Goal: Communication & Community: Answer question/provide support

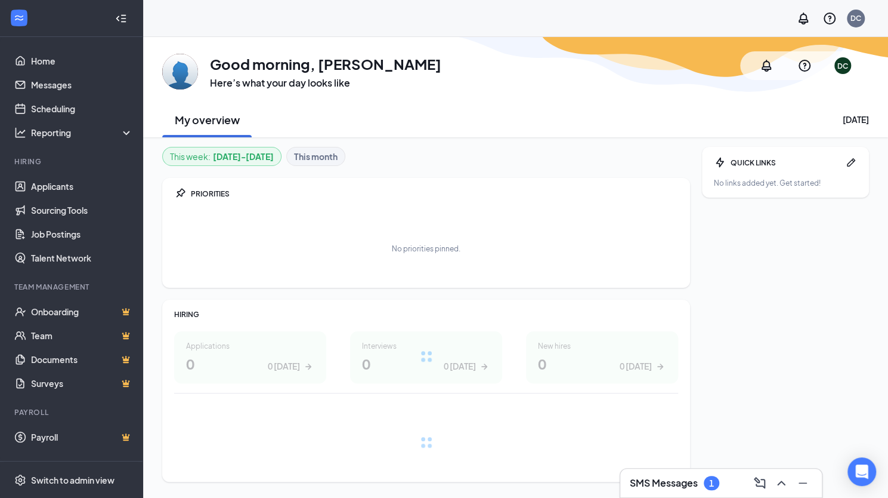
click at [741, 484] on div "SMS Messages 1" at bounding box center [721, 482] width 183 height 19
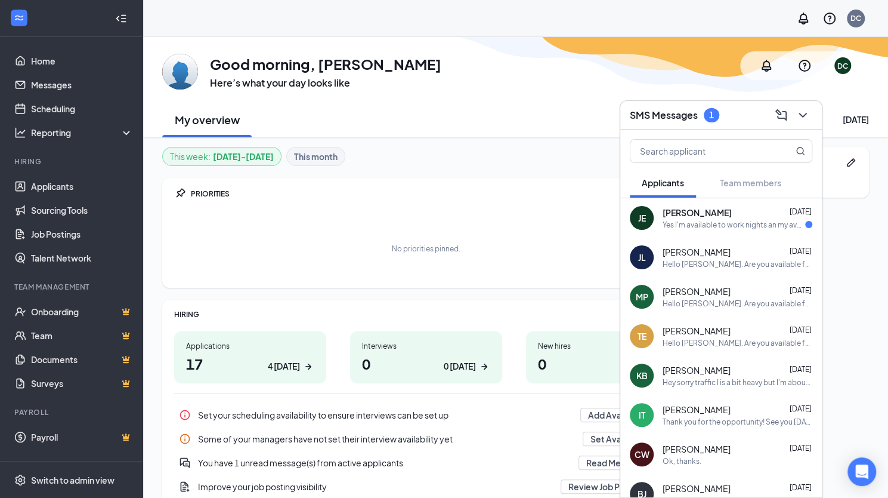
click at [725, 217] on div "[PERSON_NAME] [DATE]" at bounding box center [738, 212] width 150 height 12
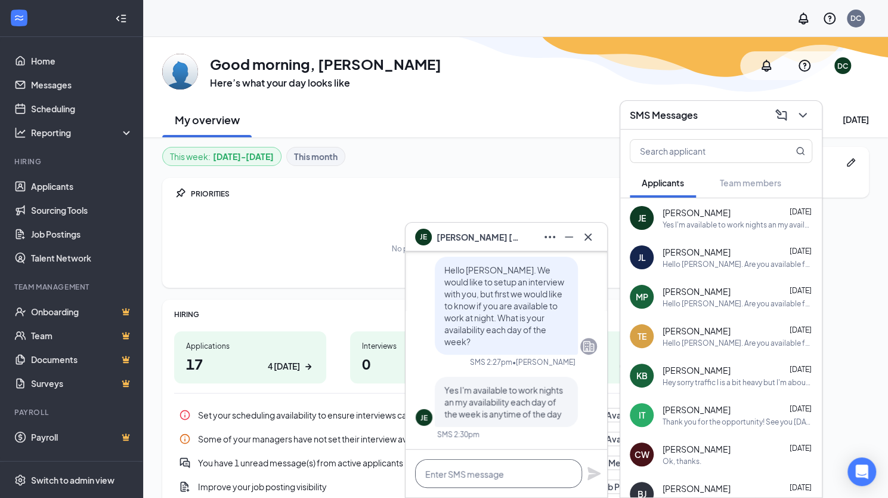
click at [476, 482] on textarea at bounding box center [498, 473] width 167 height 29
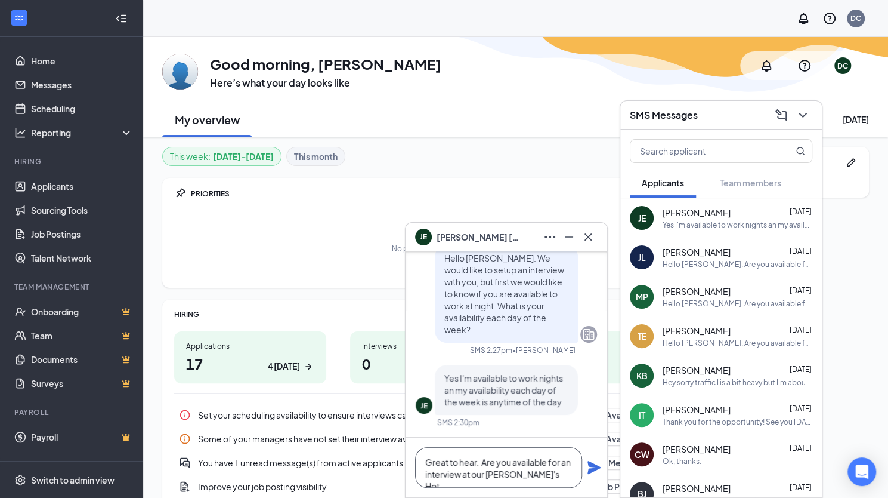
click at [487, 474] on textarea "Great to hear. Are you available for an interview at our [PERSON_NAME]'s Hot" at bounding box center [498, 467] width 167 height 41
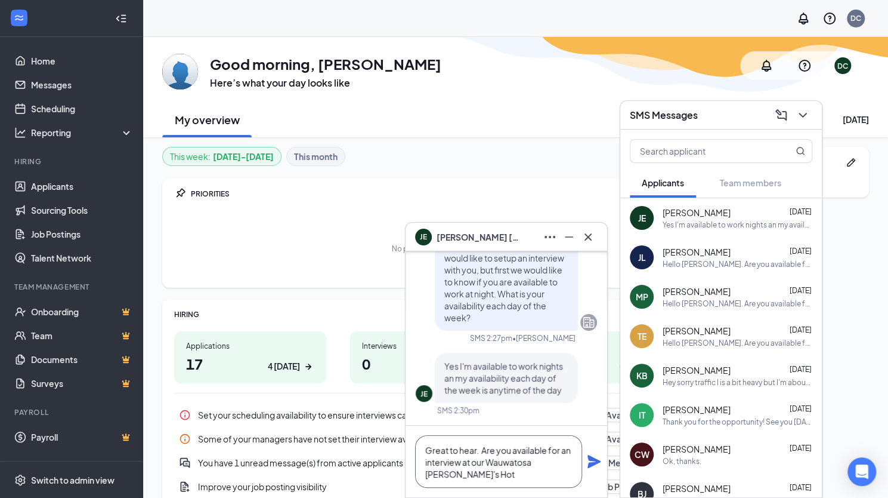
click at [452, 475] on textarea "Great to hear. Are you available for an interview at our Wauwatosa [PERSON_NAME…" at bounding box center [498, 461] width 167 height 52
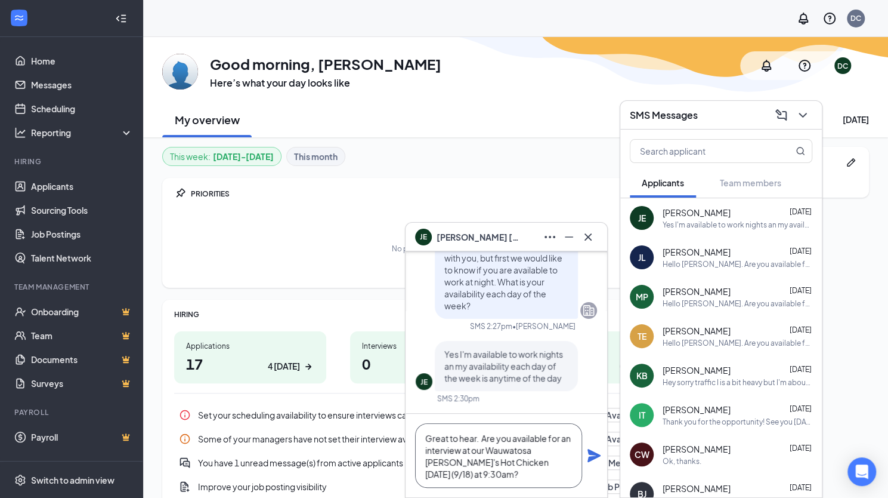
click at [478, 438] on textarea "Great to hear. Are you available for an interview at our Wauwatosa [PERSON_NAME…" at bounding box center [498, 455] width 167 height 64
type textarea "Great to hear! Are you available for an interview at our Wauwatosa [PERSON_NAME…"
click at [593, 455] on icon "Plane" at bounding box center [594, 455] width 14 height 14
